Goal: Task Accomplishment & Management: Manage account settings

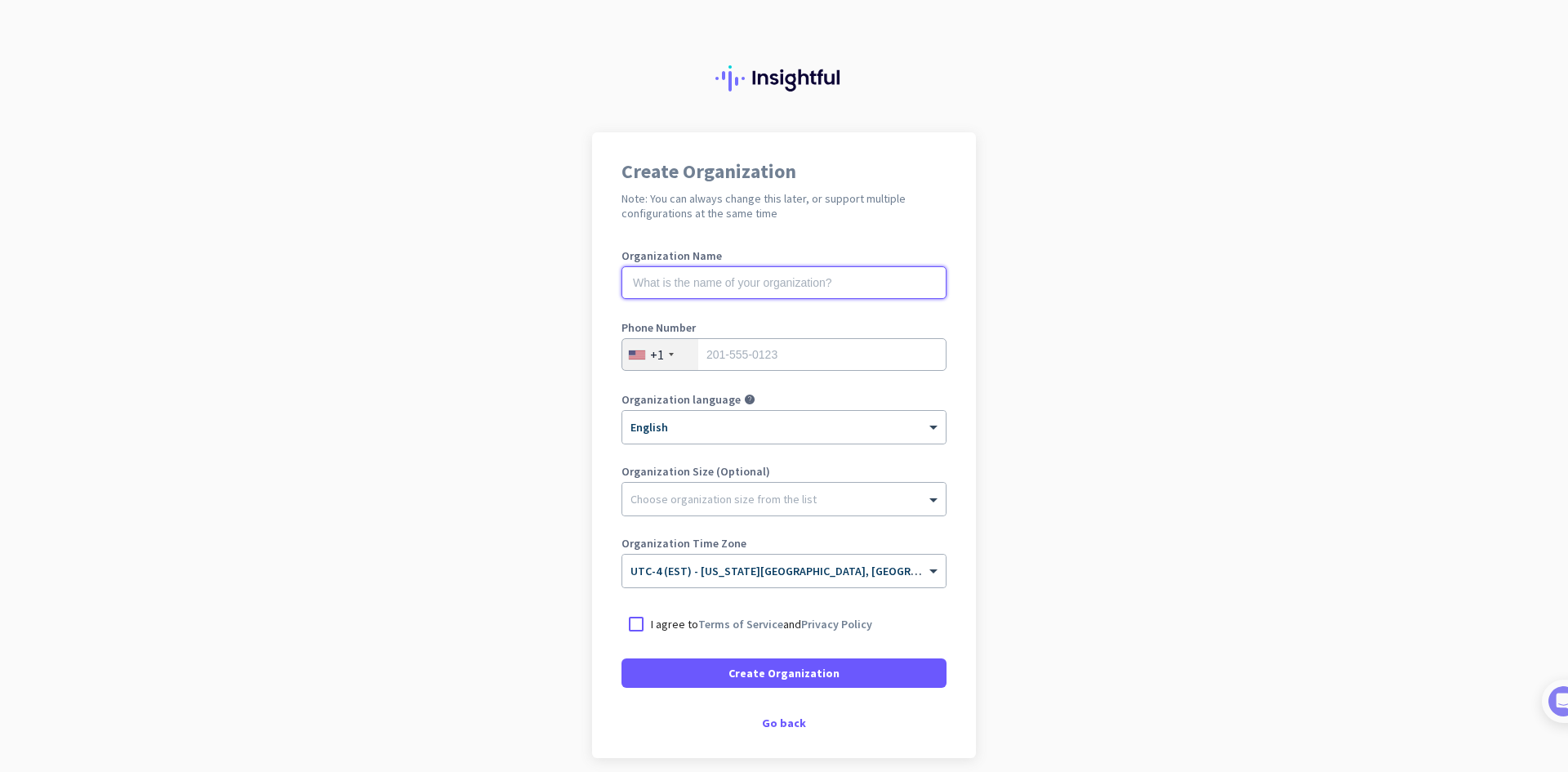
click at [728, 282] on input "text" at bounding box center [784, 282] width 325 height 33
type input "Mercor"
click at [733, 370] on input "tel" at bounding box center [784, 354] width 325 height 33
type input "6478216020"
click at [701, 431] on div "× English" at bounding box center [774, 427] width 303 height 14
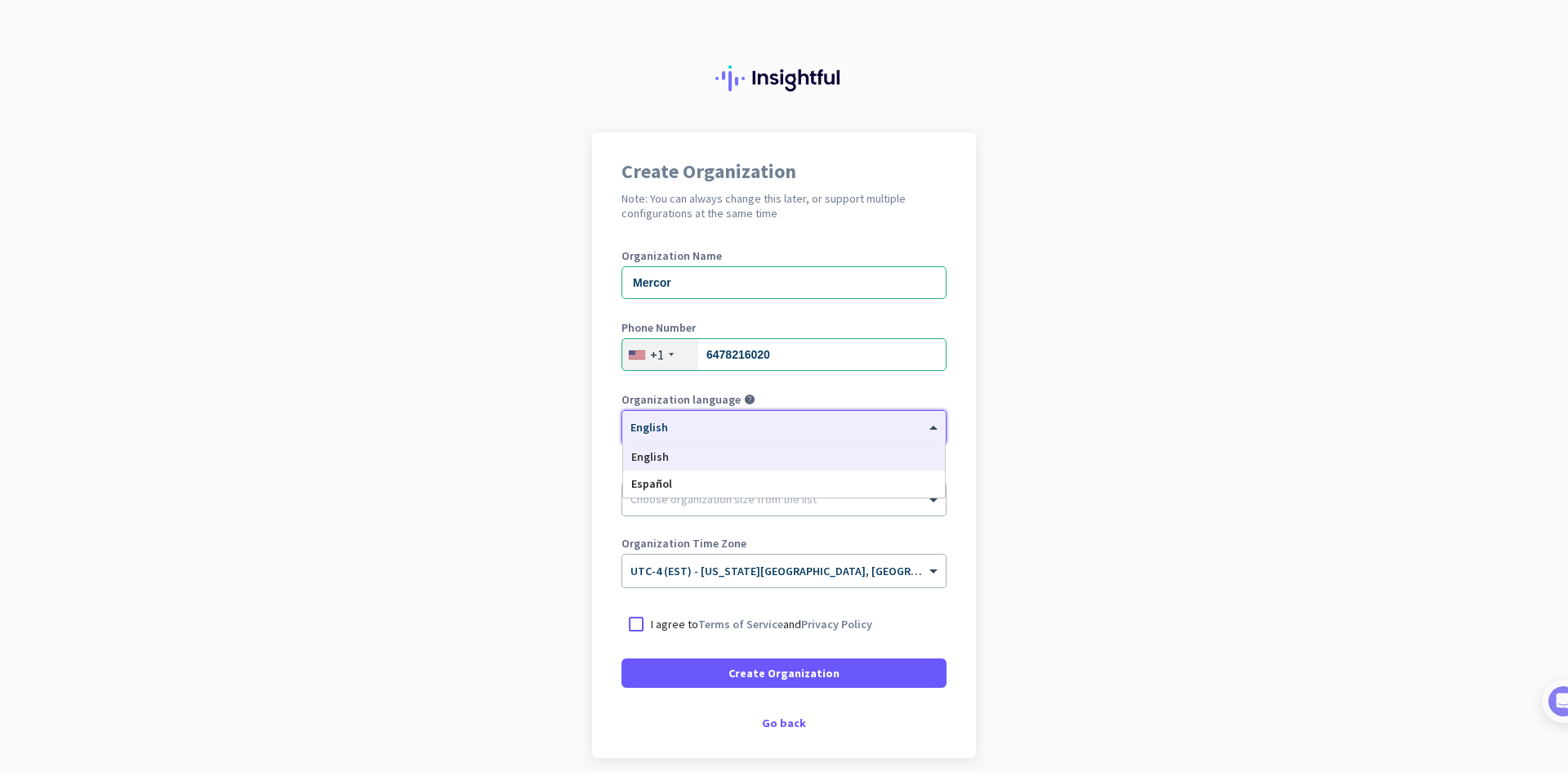
click at [662, 450] on div "English" at bounding box center [784, 457] width 321 height 27
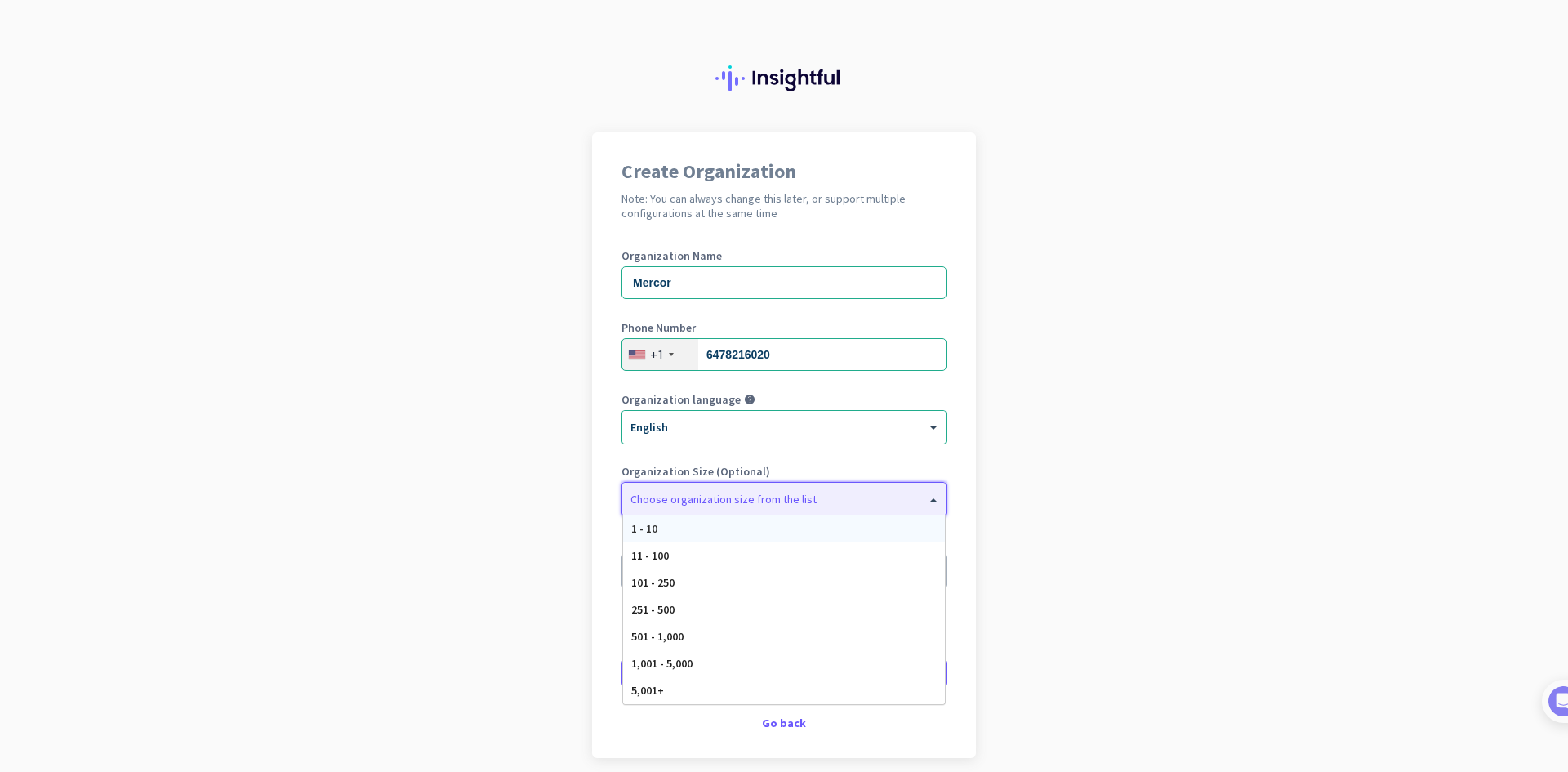
click at [662, 502] on div at bounding box center [784, 495] width 323 height 17
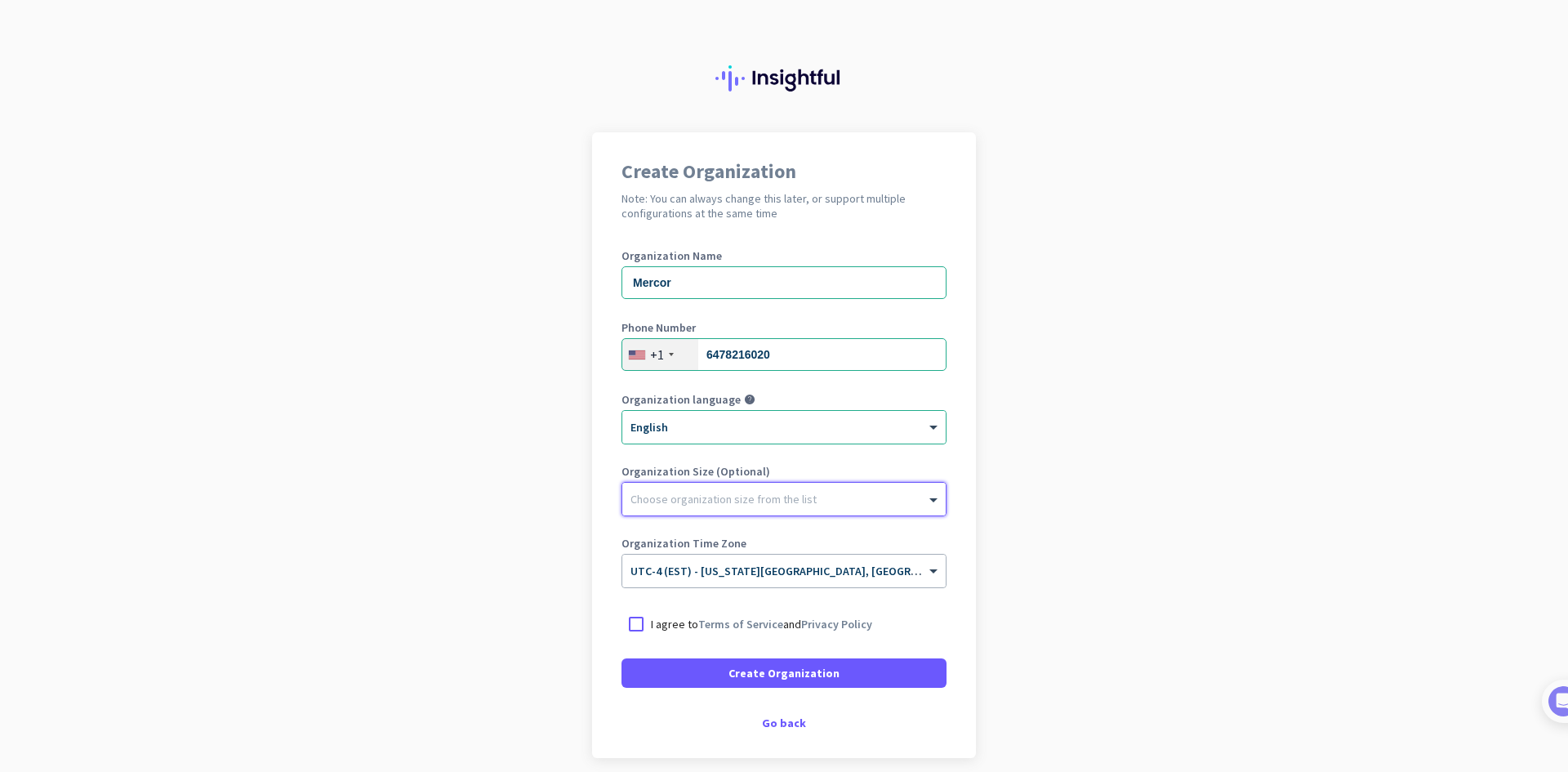
click at [662, 502] on div at bounding box center [784, 495] width 323 height 17
click at [779, 629] on p "I agree to Terms of Service and Privacy Policy" at bounding box center [761, 624] width 221 height 17
click at [0, 0] on input "I agree to Terms of Service and Privacy Policy" at bounding box center [0, 0] width 0 height 0
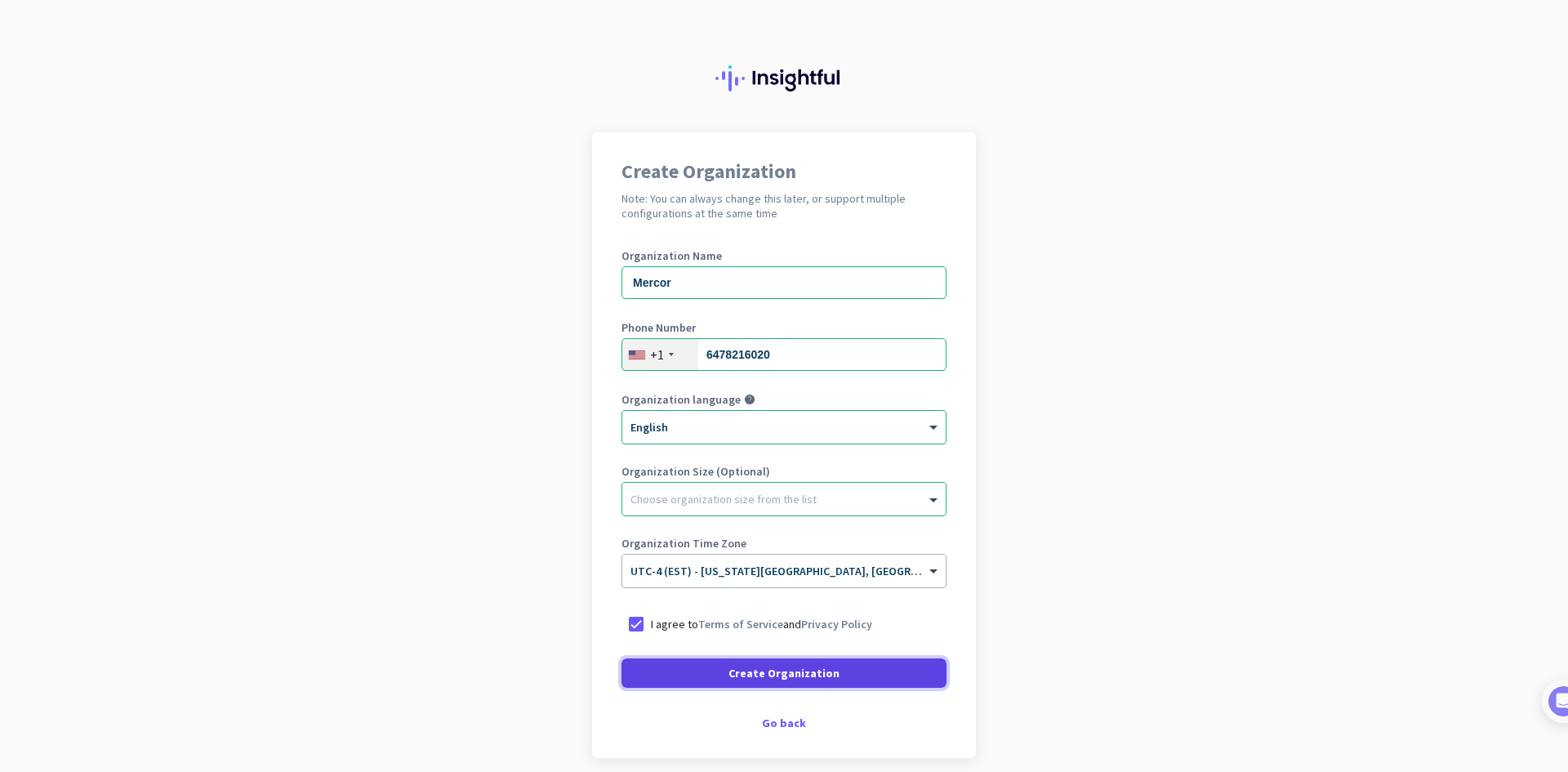
click at [777, 672] on span "Create Organization" at bounding box center [784, 673] width 111 height 17
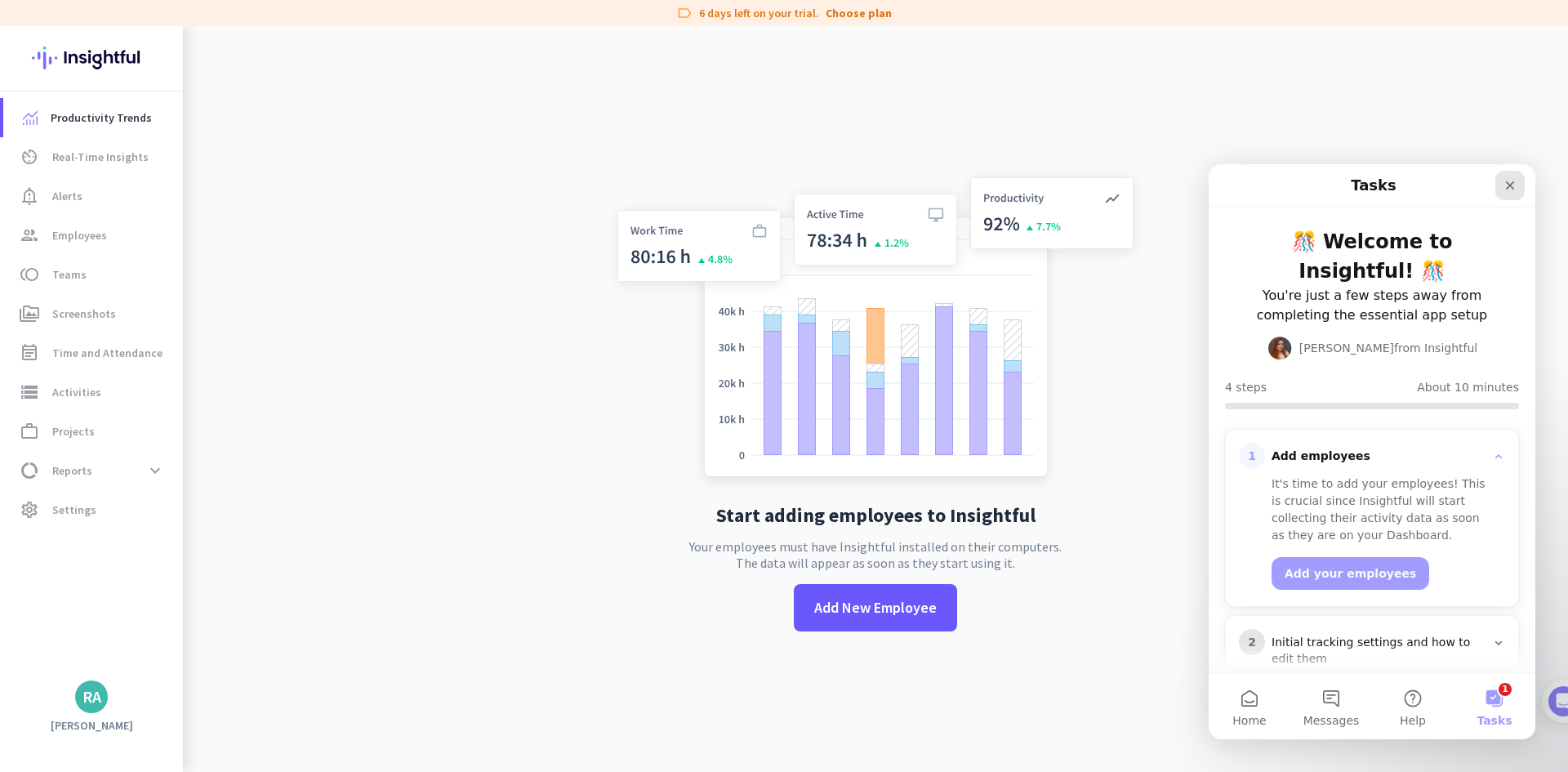
click at [1506, 192] on div "Close" at bounding box center [1509, 185] width 29 height 29
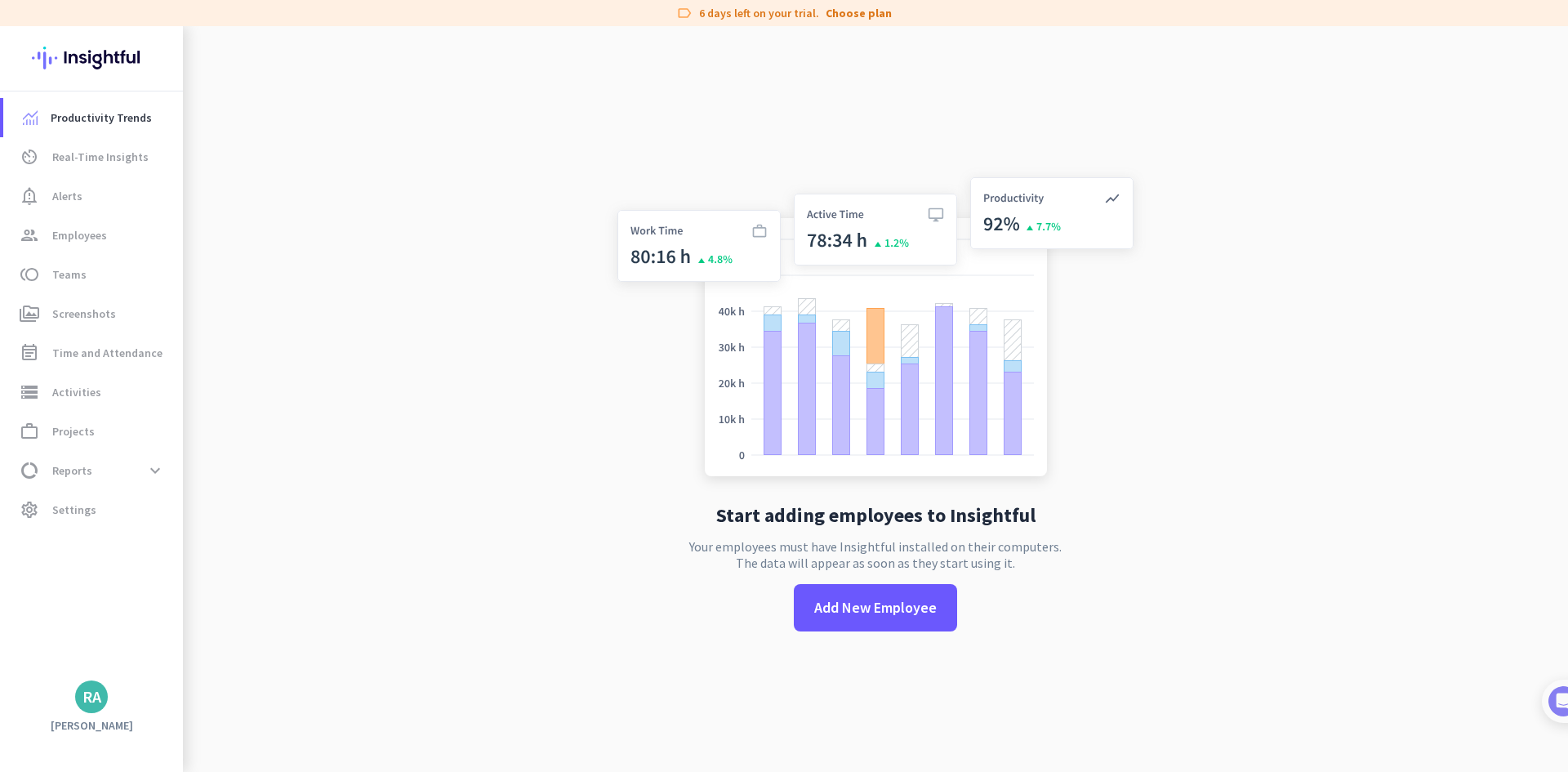
click at [86, 696] on div "RA" at bounding box center [92, 697] width 18 height 17
click at [55, 514] on div at bounding box center [784, 386] width 1568 height 772
click at [75, 506] on span "Settings" at bounding box center [74, 509] width 44 height 19
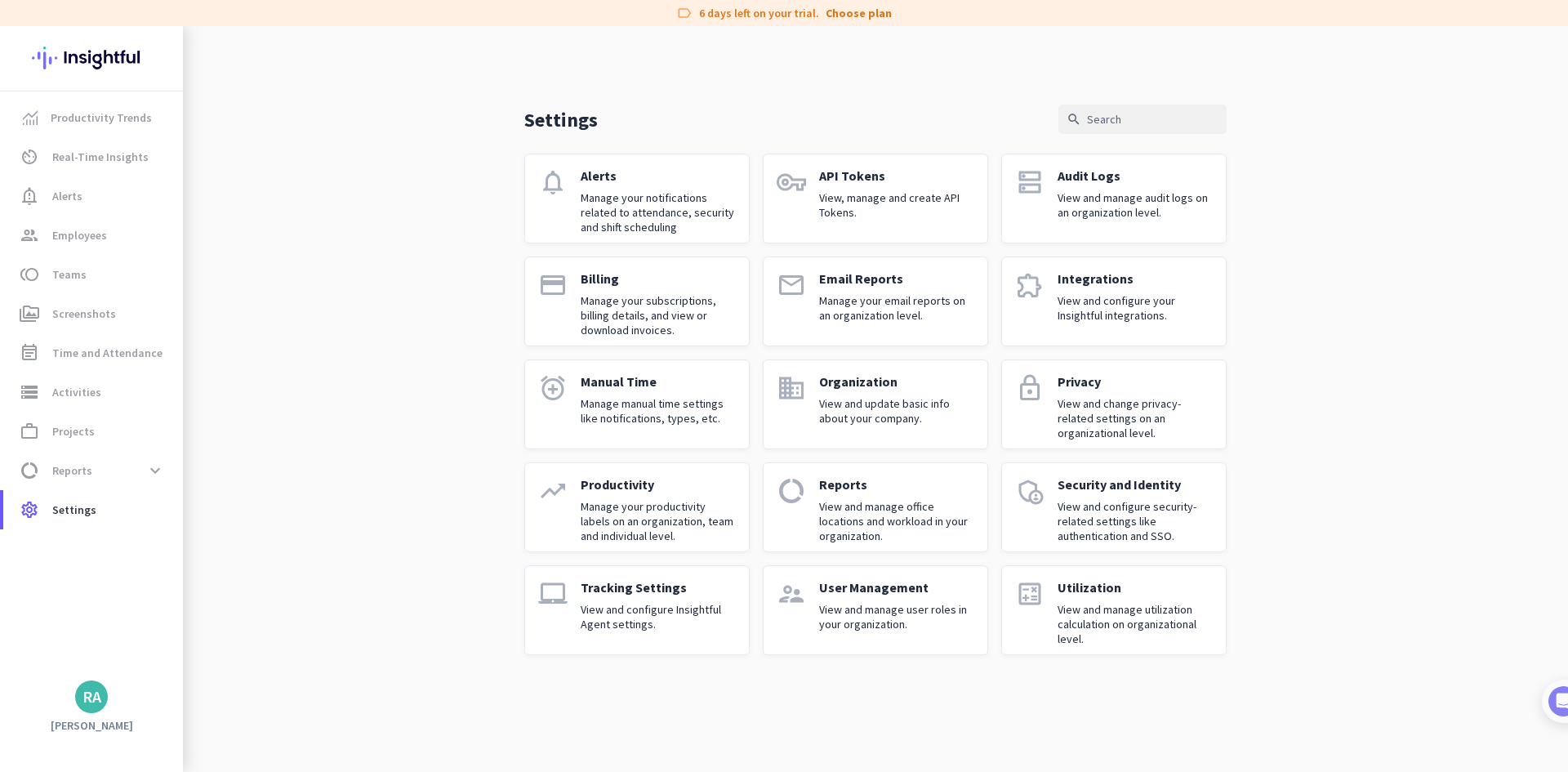
click at [910, 620] on p "View and manage user roles in your organization." at bounding box center [896, 616] width 155 height 29
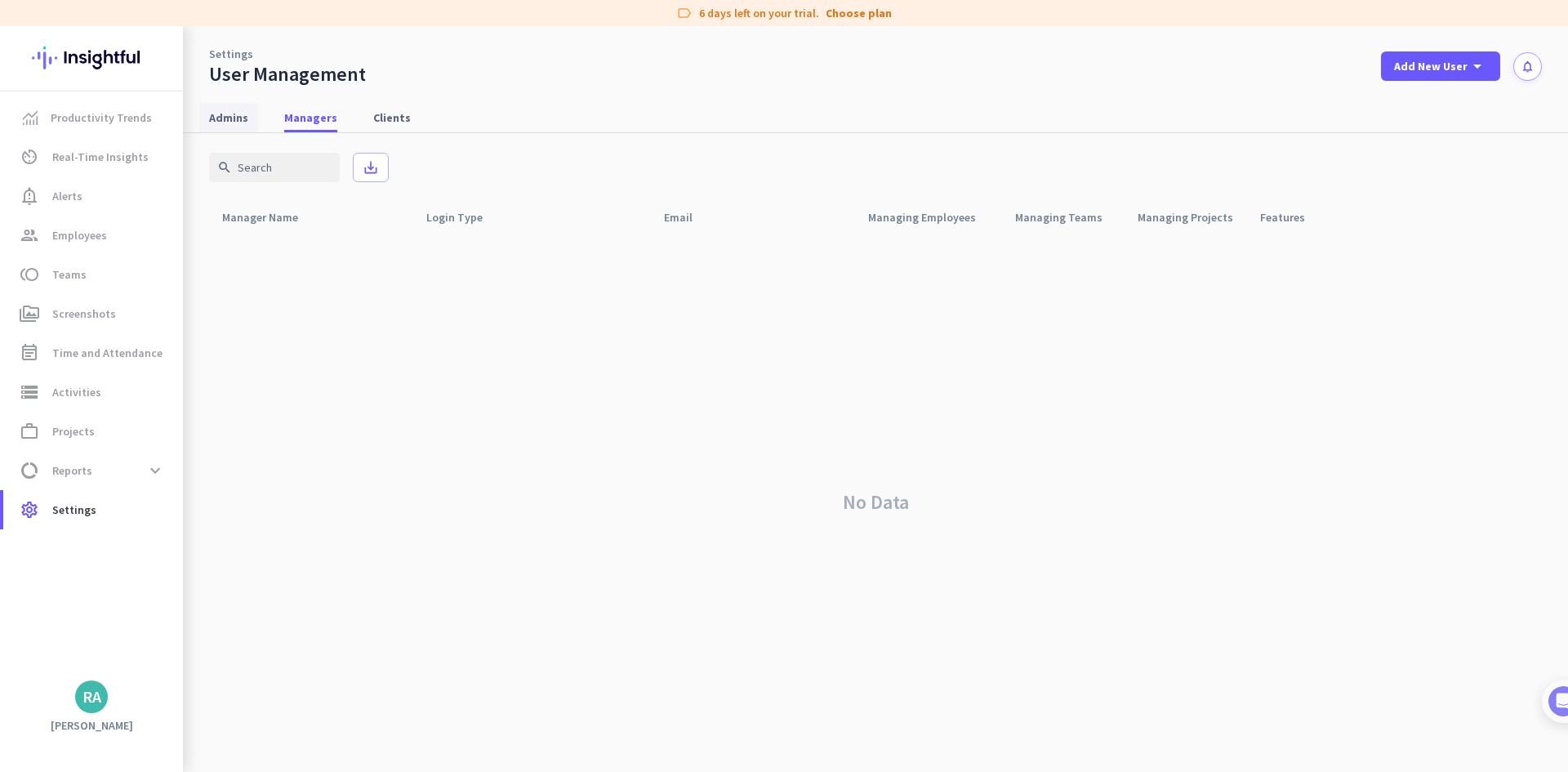
click at [221, 120] on span "Admins" at bounding box center [229, 118] width 39 height 17
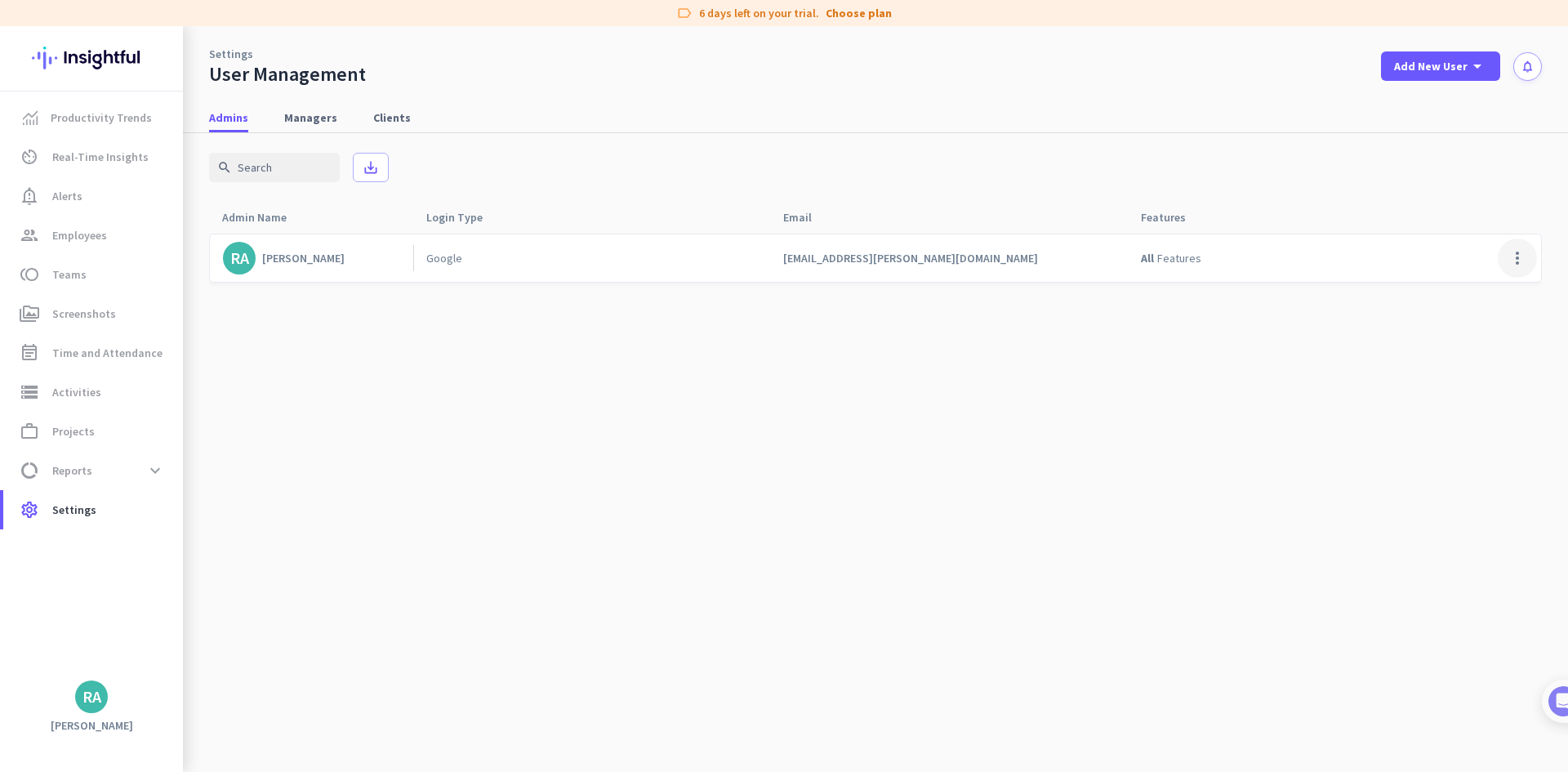
click at [1514, 257] on span at bounding box center [1517, 258] width 39 height 39
click at [277, 76] on div at bounding box center [784, 386] width 1568 height 772
click at [69, 506] on span "Settings" at bounding box center [74, 509] width 44 height 19
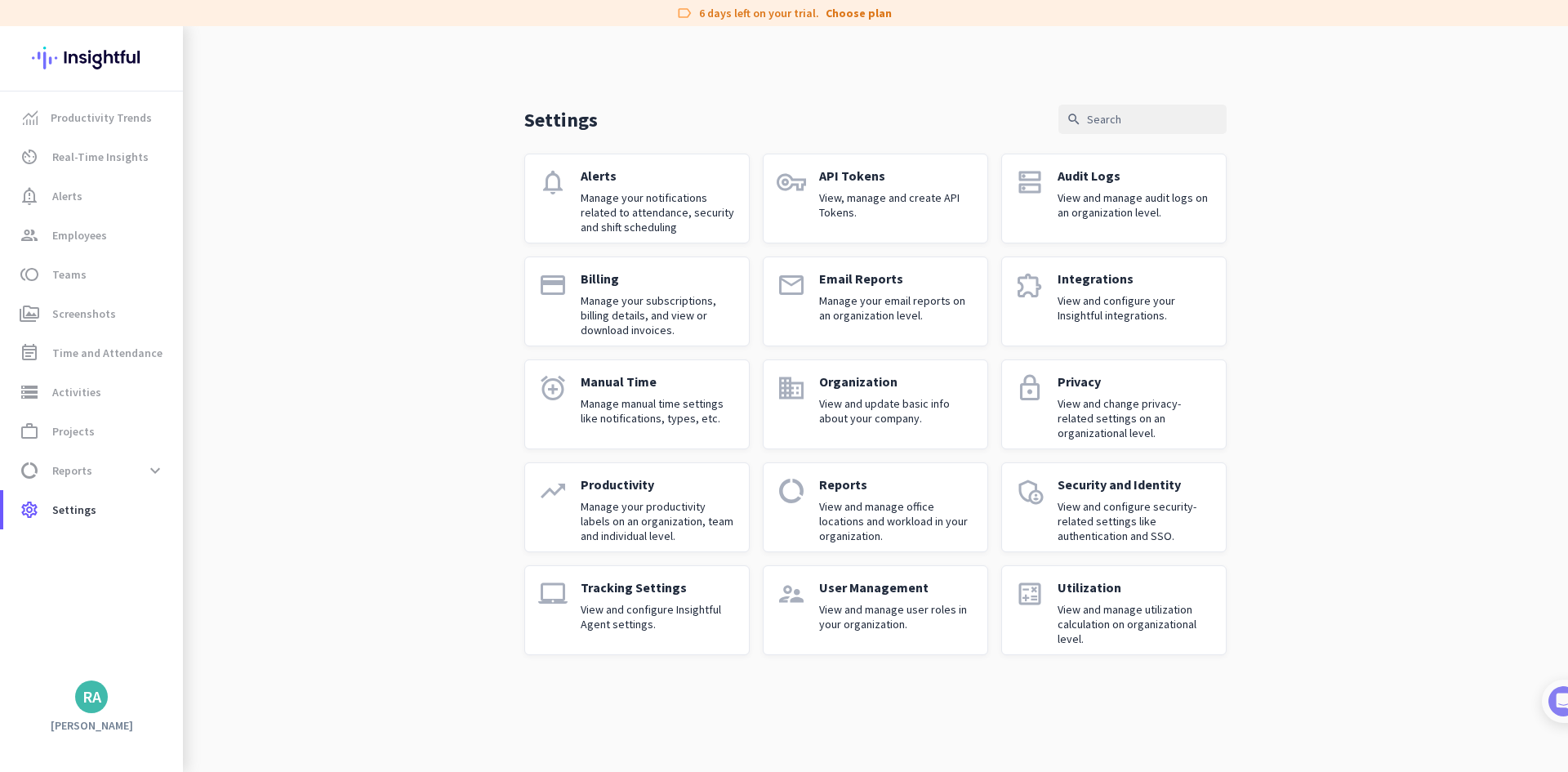
click at [878, 416] on p "View and update basic info about your company." at bounding box center [896, 410] width 155 height 29
click at [97, 731] on h3 "[PERSON_NAME]" at bounding box center [91, 725] width 183 height 15
click at [846, 15] on link "Choose plan" at bounding box center [858, 13] width 66 height 17
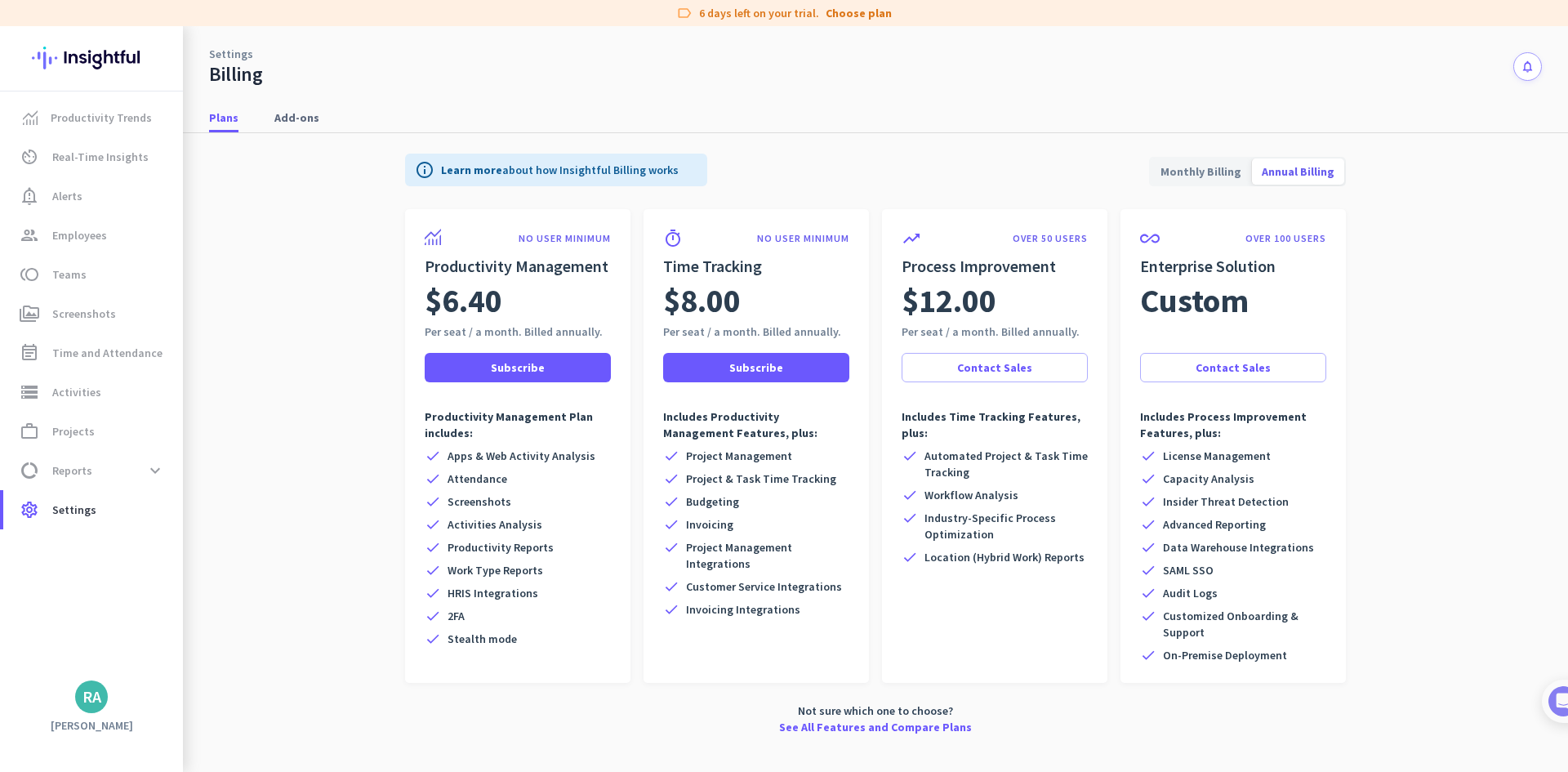
click at [1215, 172] on span "Monthly Billing" at bounding box center [1200, 171] width 100 height 39
click at [1292, 172] on span "Annual Billing" at bounding box center [1298, 171] width 92 height 39
click at [290, 119] on span "Add-ons" at bounding box center [297, 118] width 45 height 17
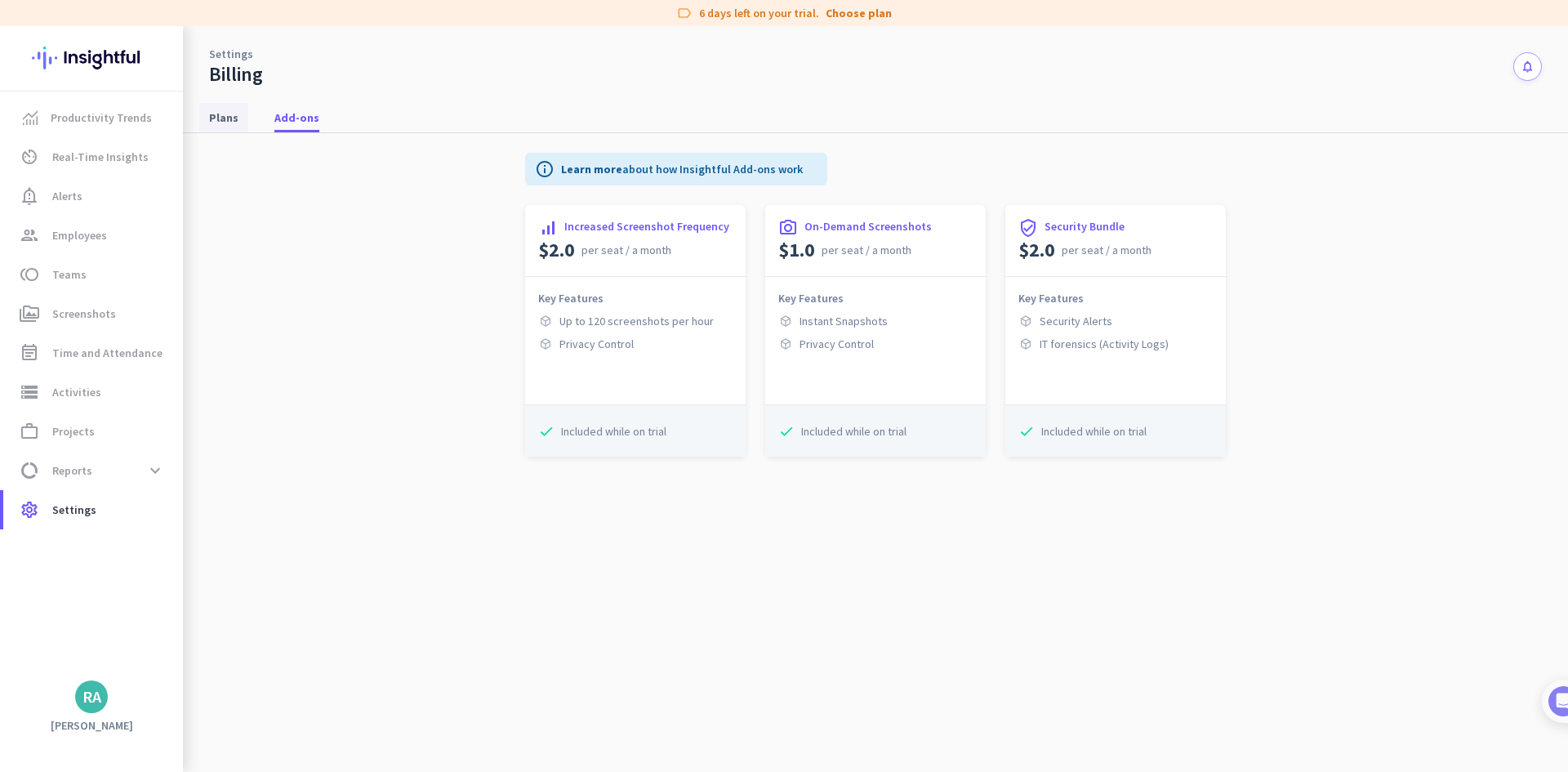
click at [208, 120] on link "Plans" at bounding box center [224, 117] width 49 height 29
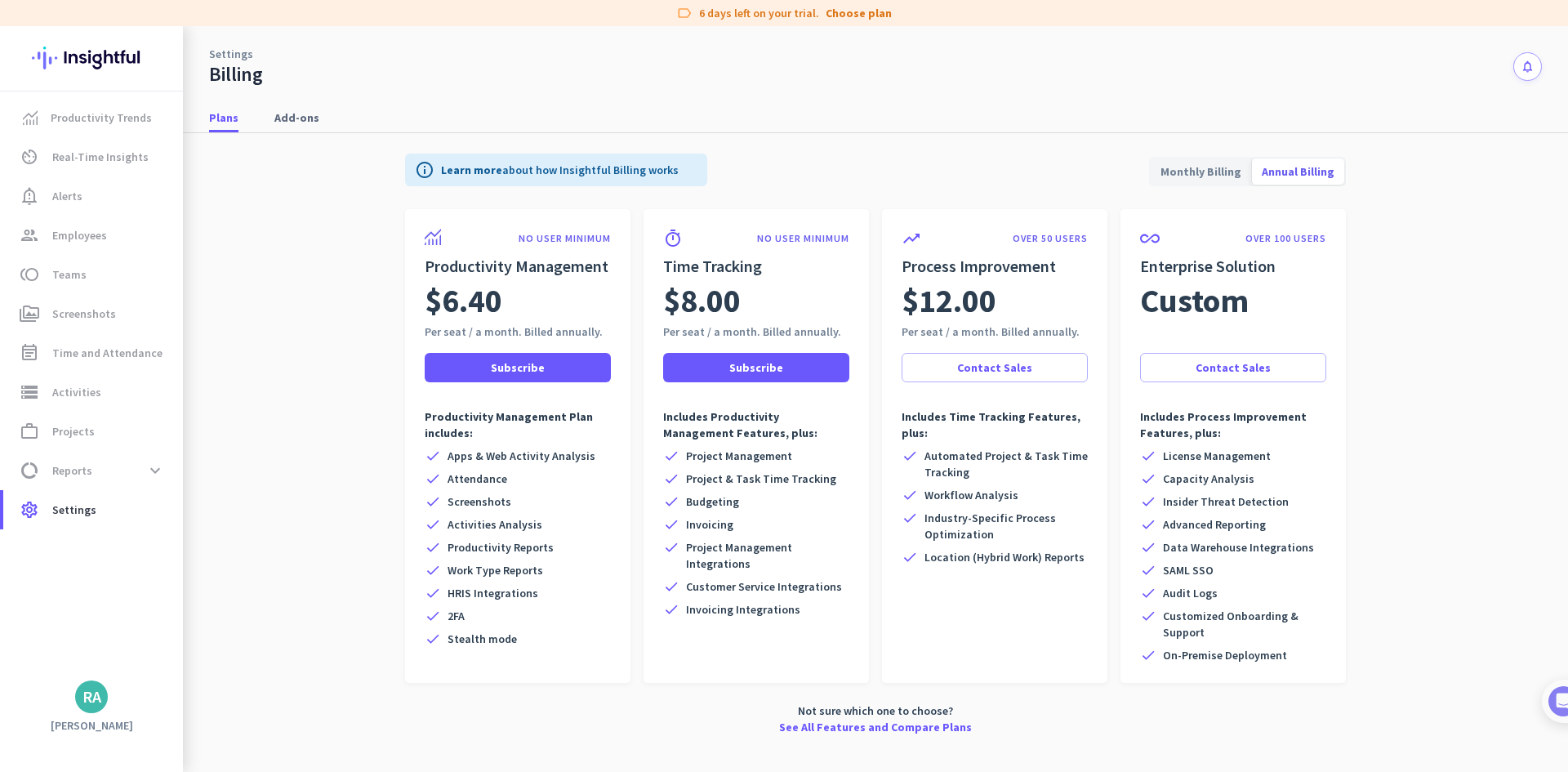
click at [215, 54] on link "Settings" at bounding box center [231, 54] width 44 height 17
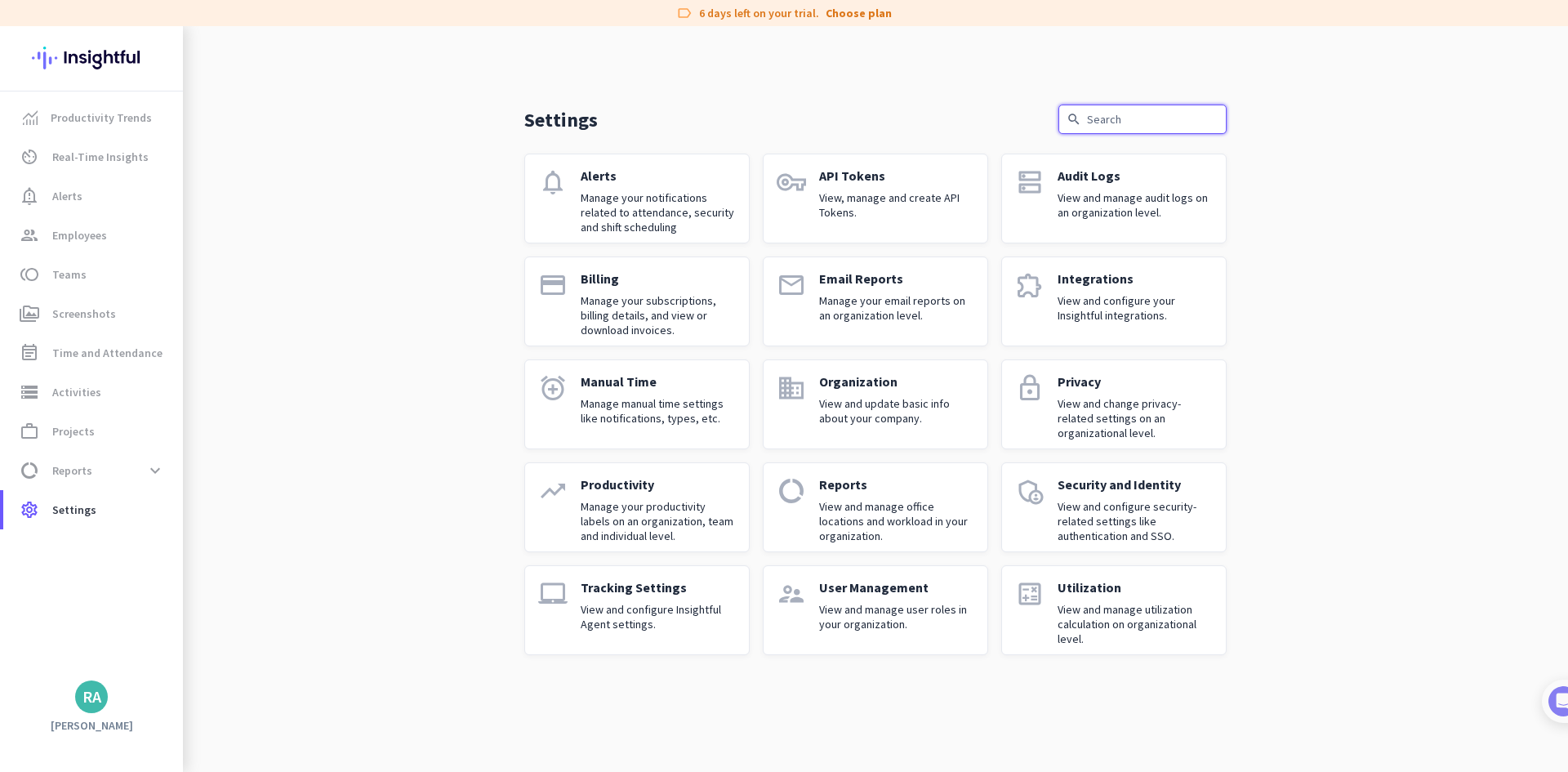
click at [1121, 126] on input "text" at bounding box center [1142, 119] width 168 height 29
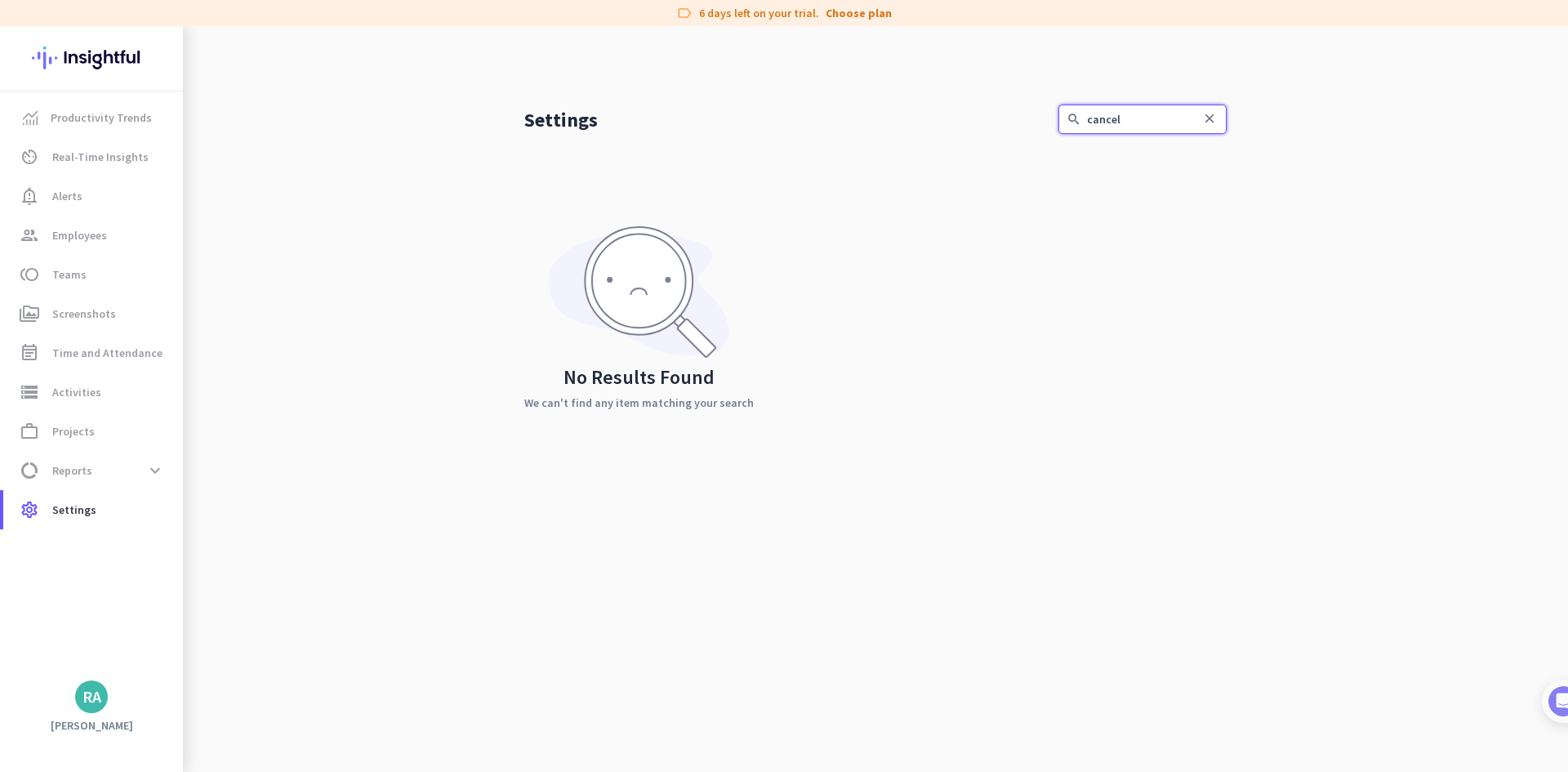
type input "cancel"
click at [1213, 118] on icon "close" at bounding box center [1210, 119] width 15 height 15
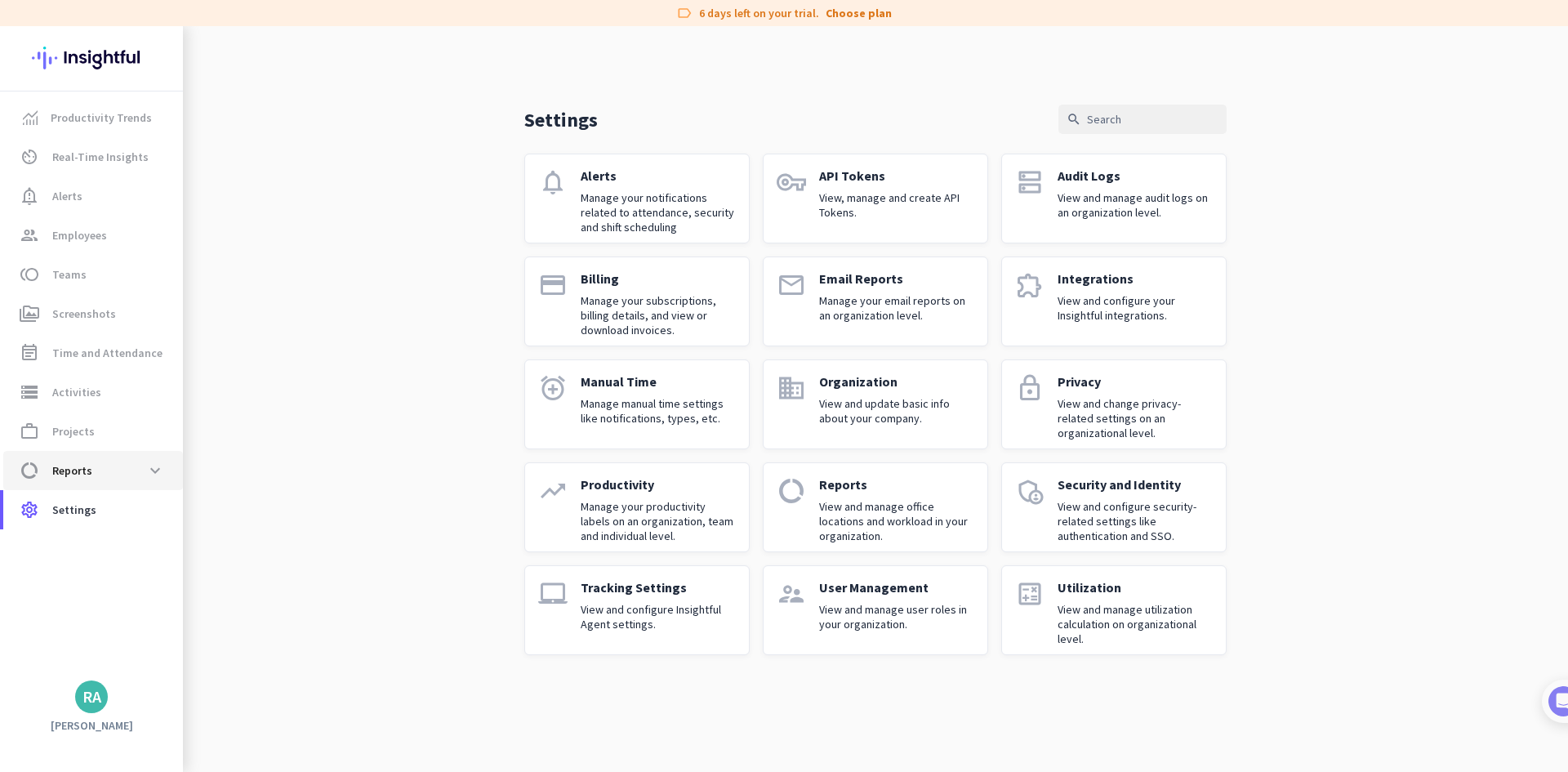
click at [102, 476] on span "data_usage Reports expand_more" at bounding box center [93, 470] width 153 height 29
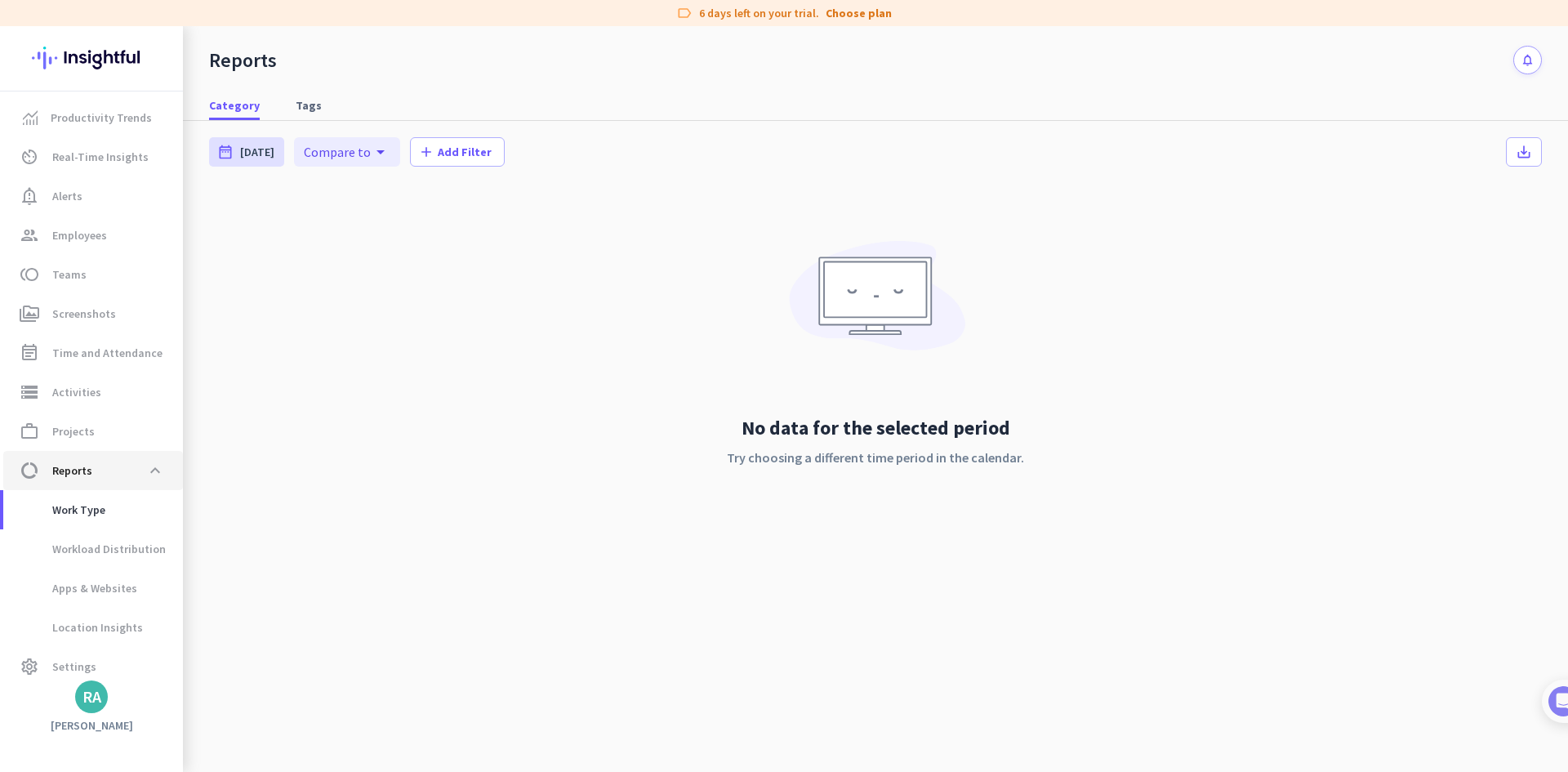
click at [102, 476] on span "data_usage Reports expand_less" at bounding box center [93, 470] width 153 height 29
click at [151, 460] on span at bounding box center [155, 470] width 29 height 29
click at [1551, 703] on img at bounding box center [1546, 701] width 30 height 30
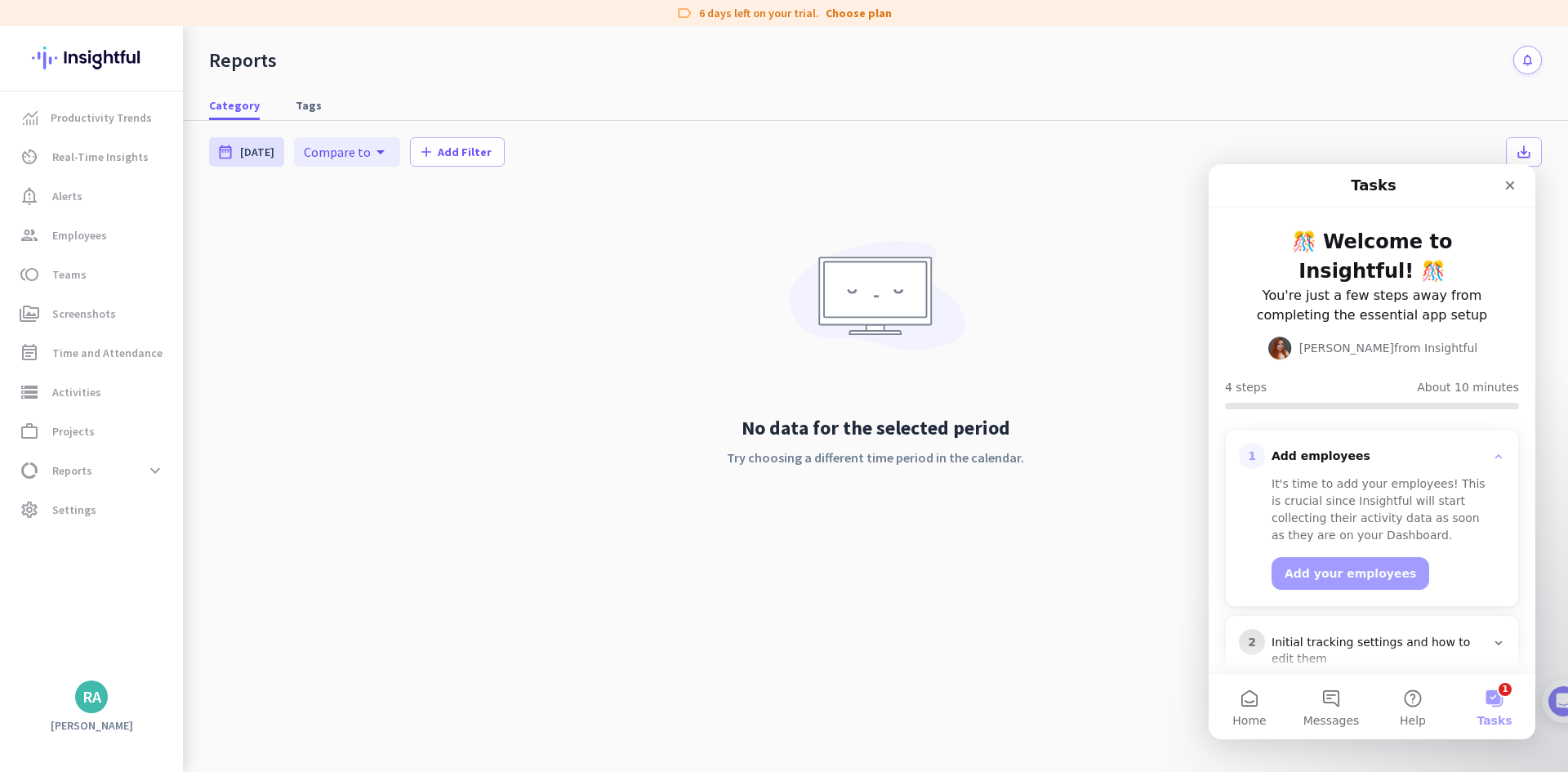
click at [1502, 697] on button "1 Tasks" at bounding box center [1494, 707] width 82 height 65
click at [1247, 702] on button "Home" at bounding box center [1249, 707] width 82 height 65
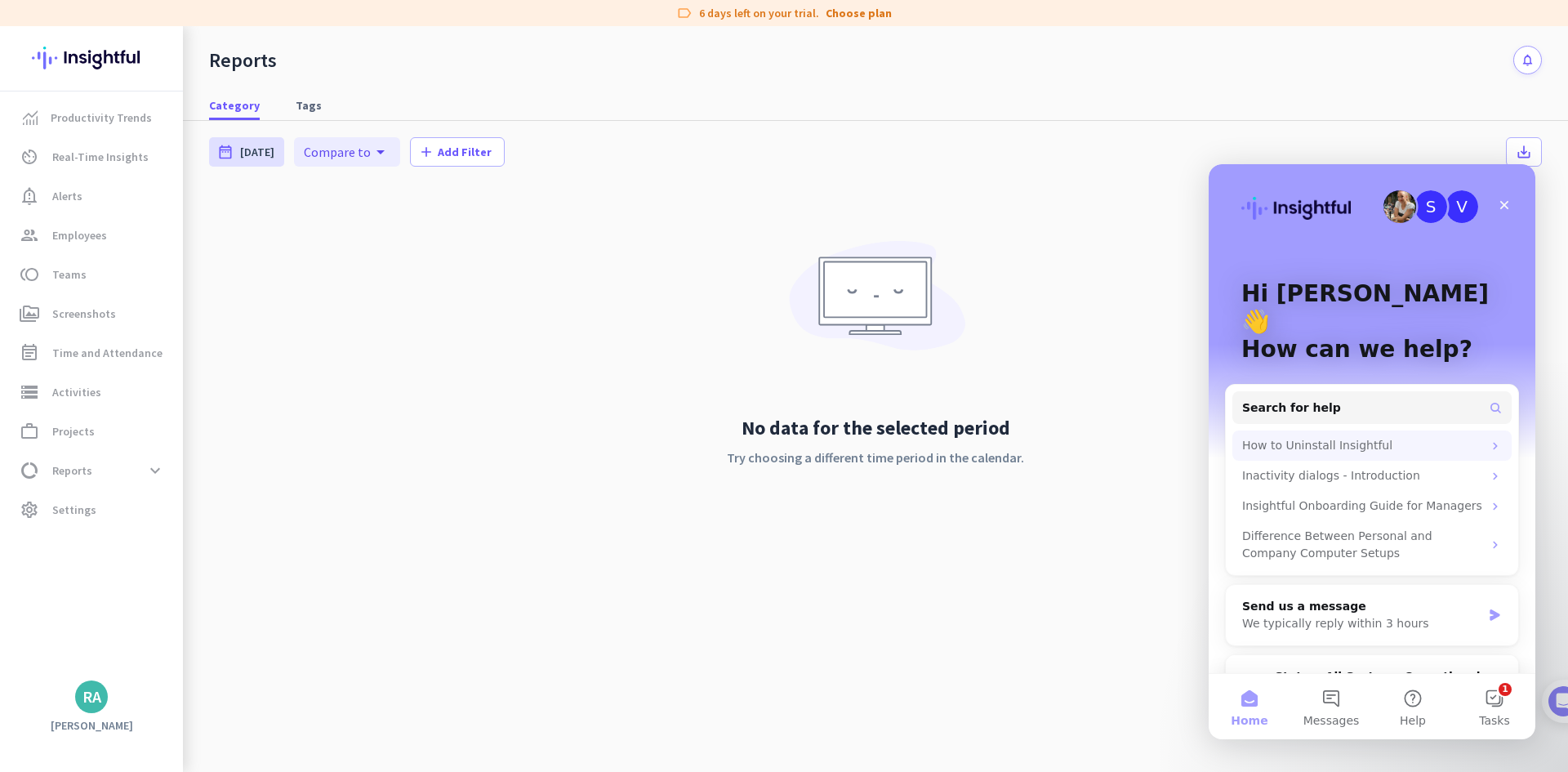
click at [1320, 437] on div "How to Uninstall Insightful" at bounding box center [1361, 445] width 240 height 17
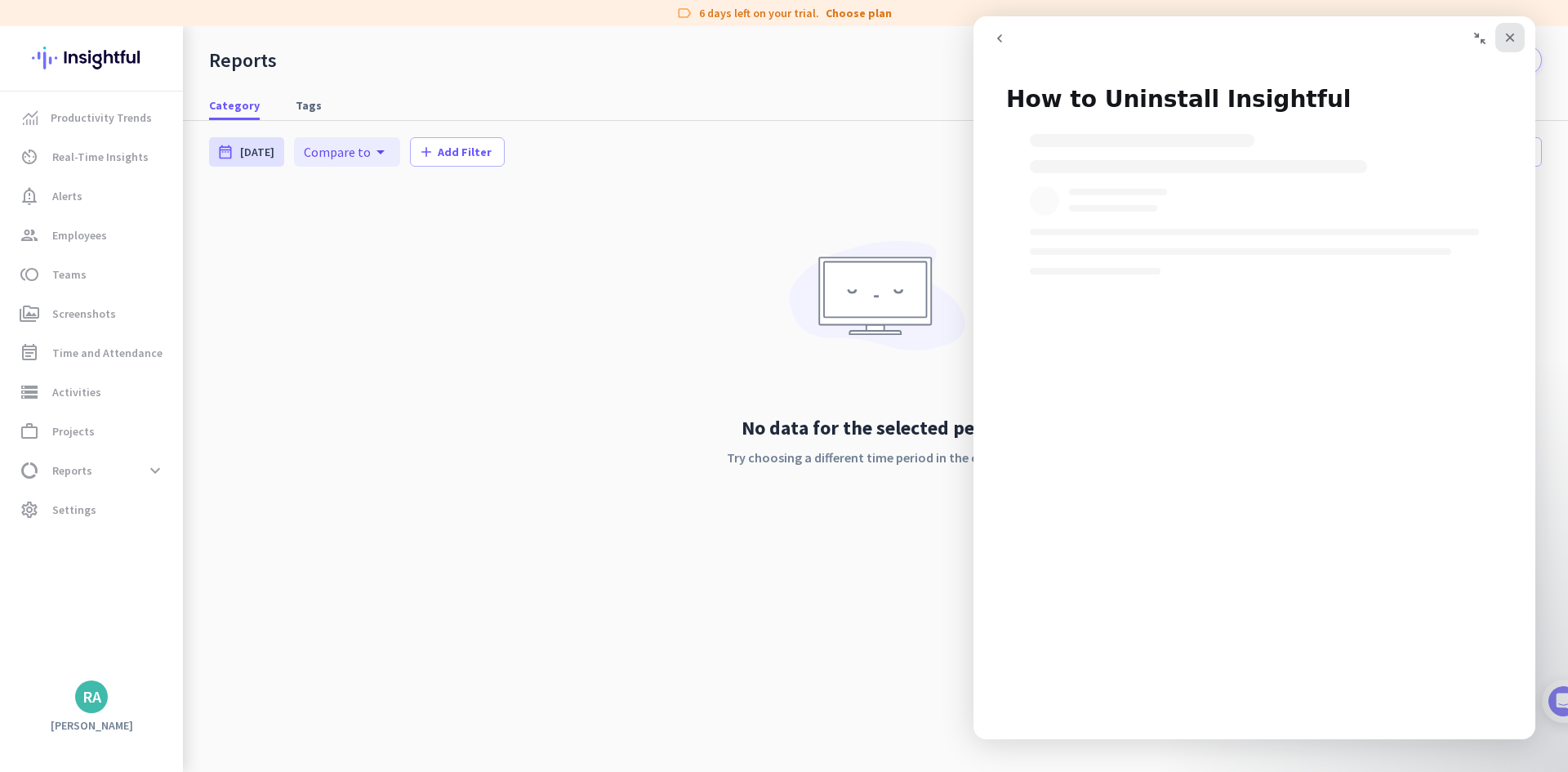
click at [1507, 33] on icon "Close" at bounding box center [1509, 38] width 13 height 13
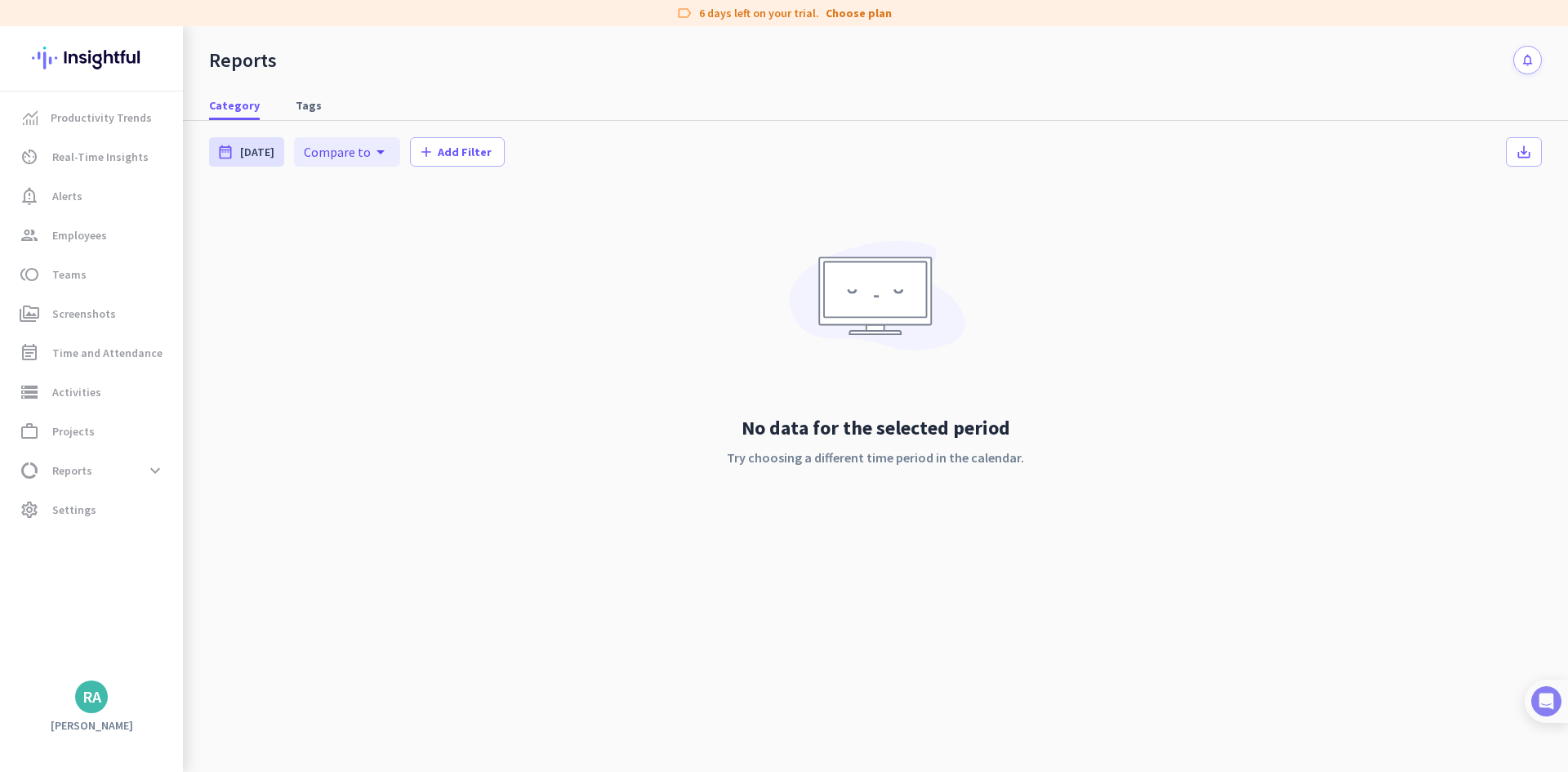
click at [1562, 706] on div at bounding box center [1546, 701] width 44 height 44
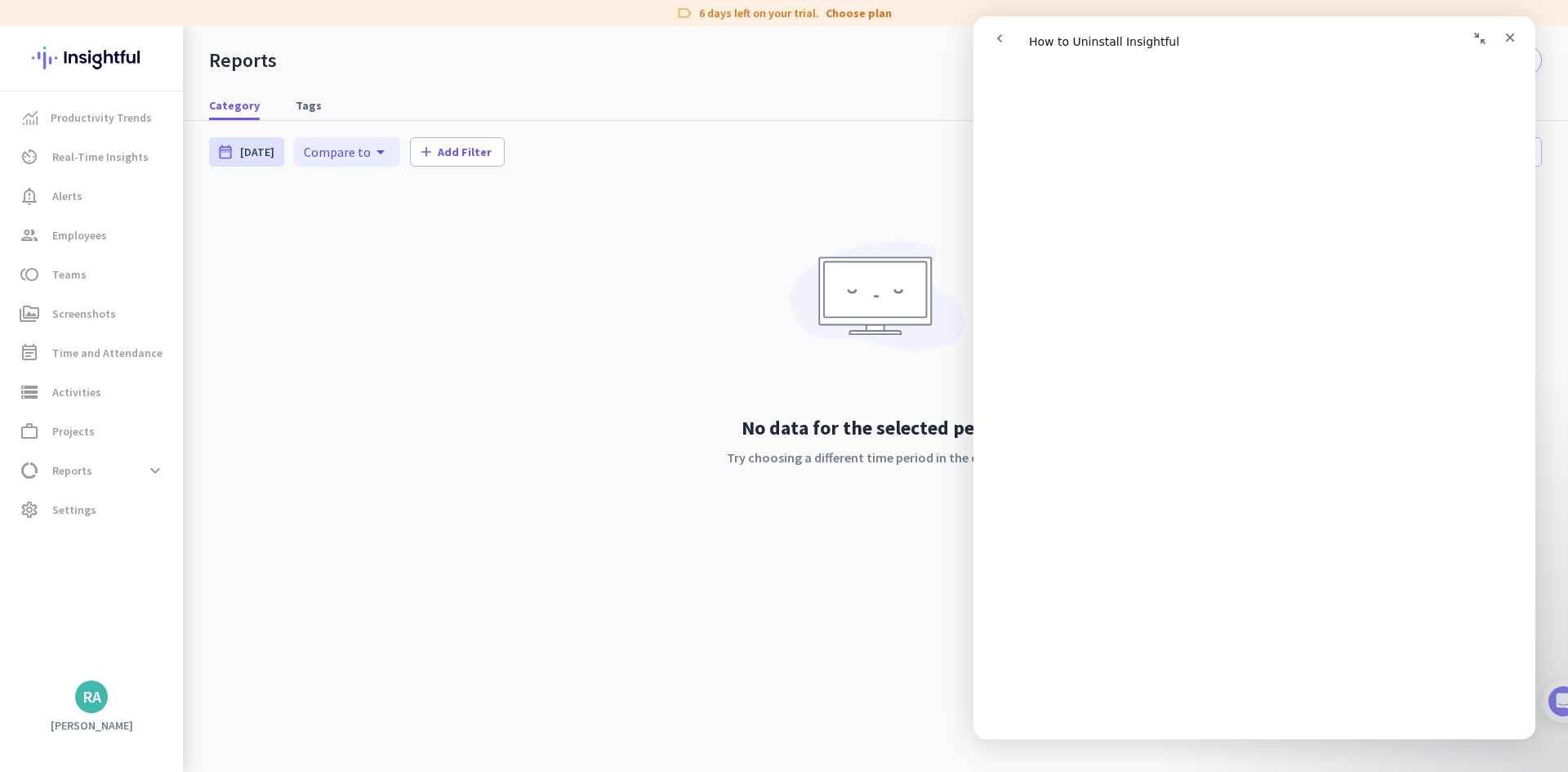
scroll to position [260, 0]
